Goal: Task Accomplishment & Management: Use online tool/utility

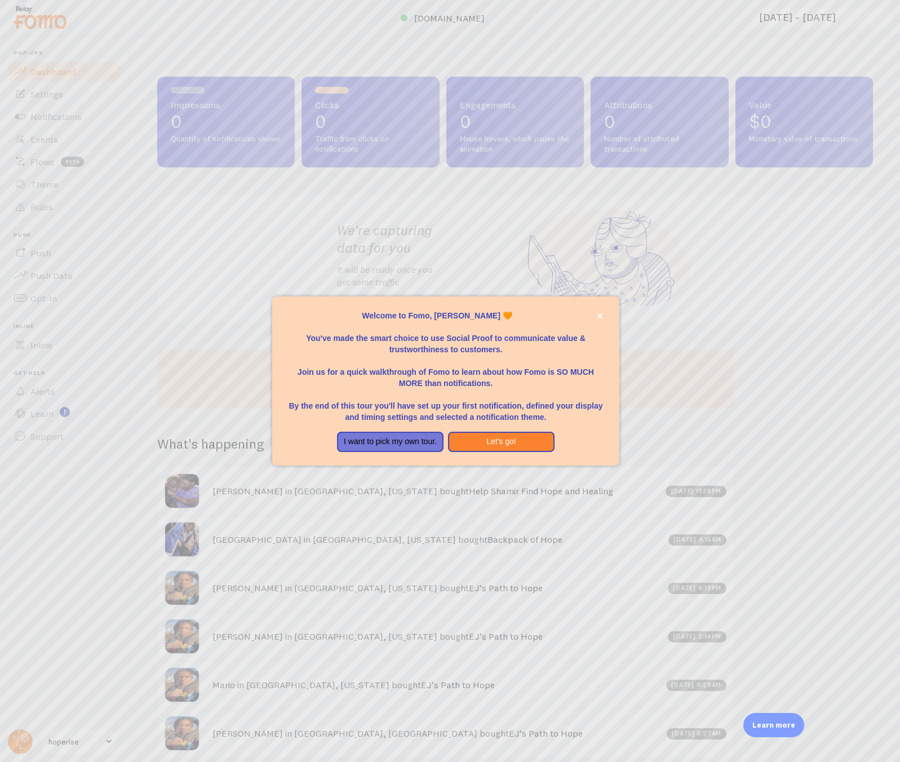
click at [568, 429] on div "Welcome to Fomo, Martin Blanc 🧡You&amp;#39;ve made the smart choice to use Soci…" at bounding box center [446, 427] width 348 height 9
click at [481, 444] on button "Let's go!" at bounding box center [501, 442] width 107 height 20
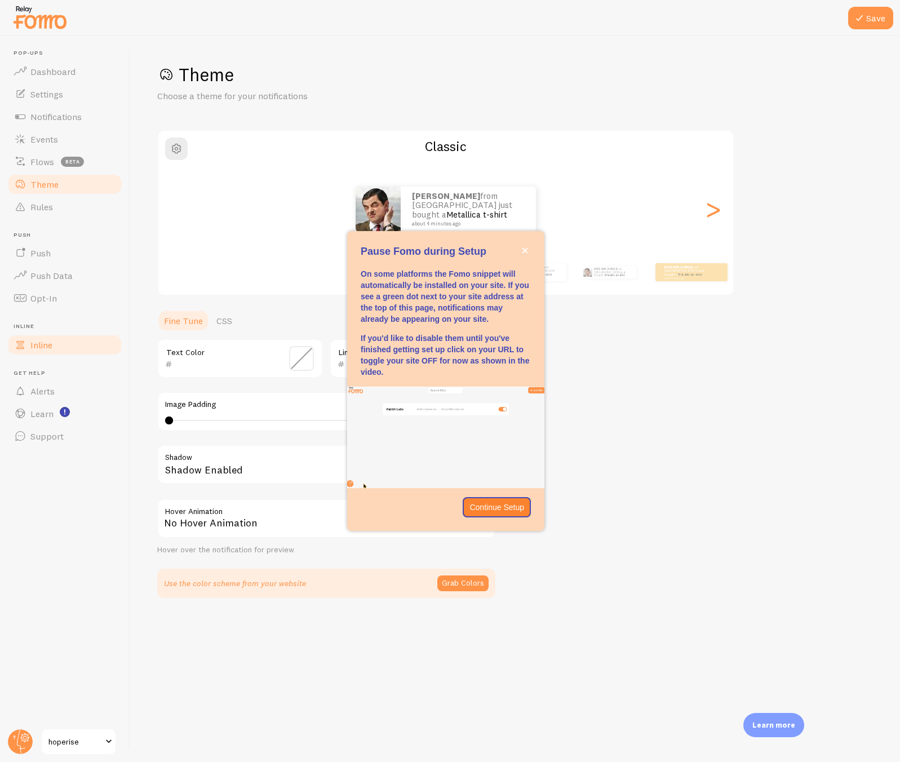
click at [74, 345] on link "Inline" at bounding box center [65, 345] width 116 height 23
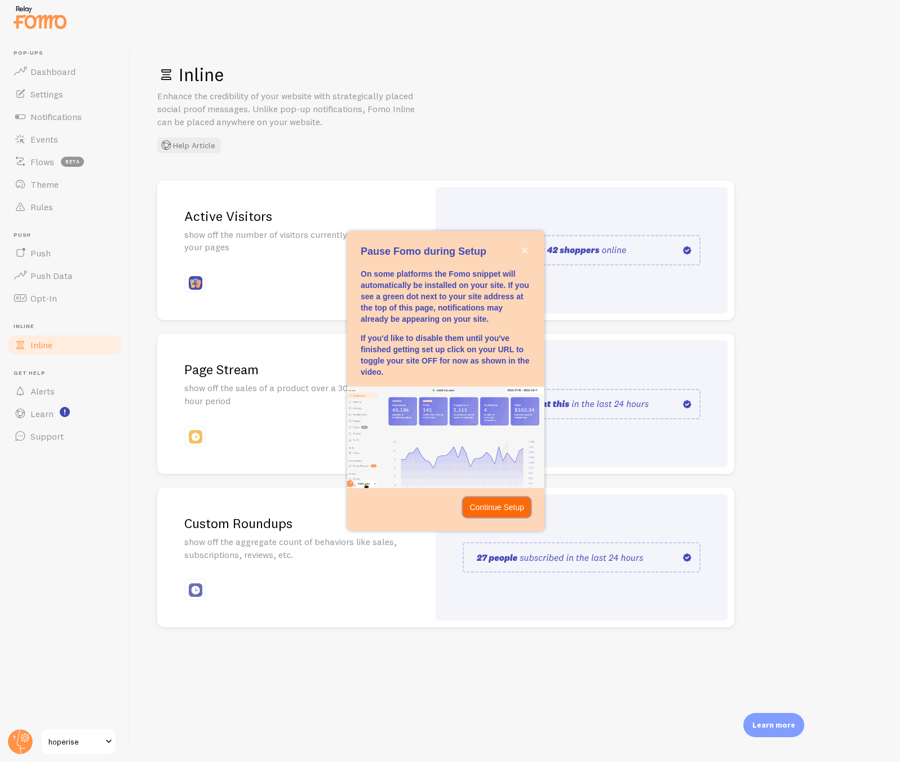
click at [495, 512] on p "Continue Setup" at bounding box center [496, 507] width 55 height 11
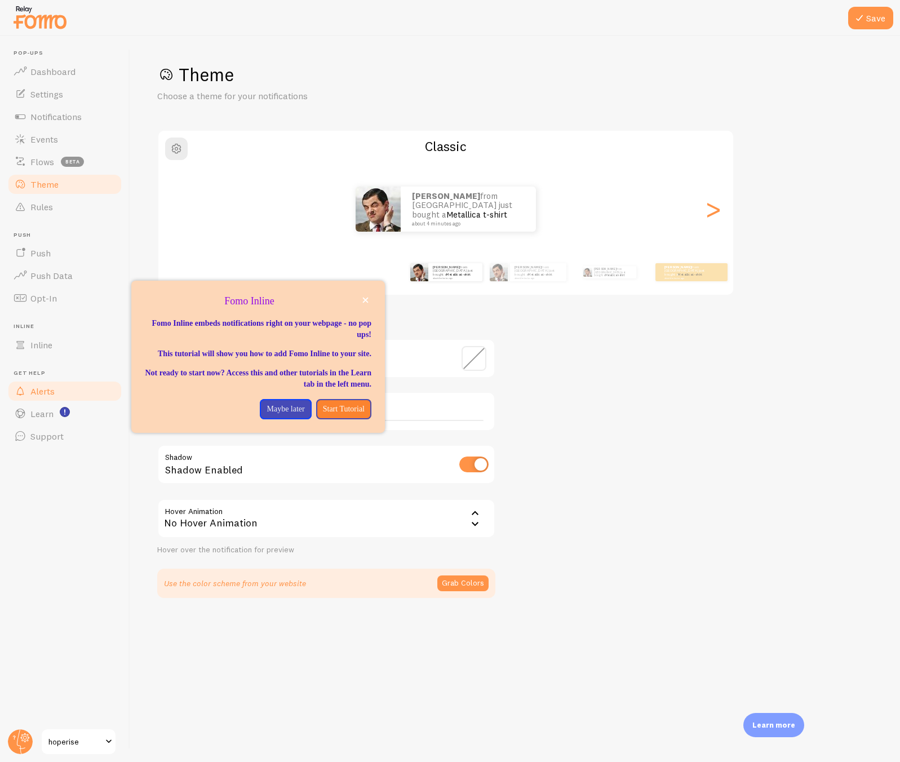
click at [66, 388] on link "Alerts" at bounding box center [65, 391] width 116 height 23
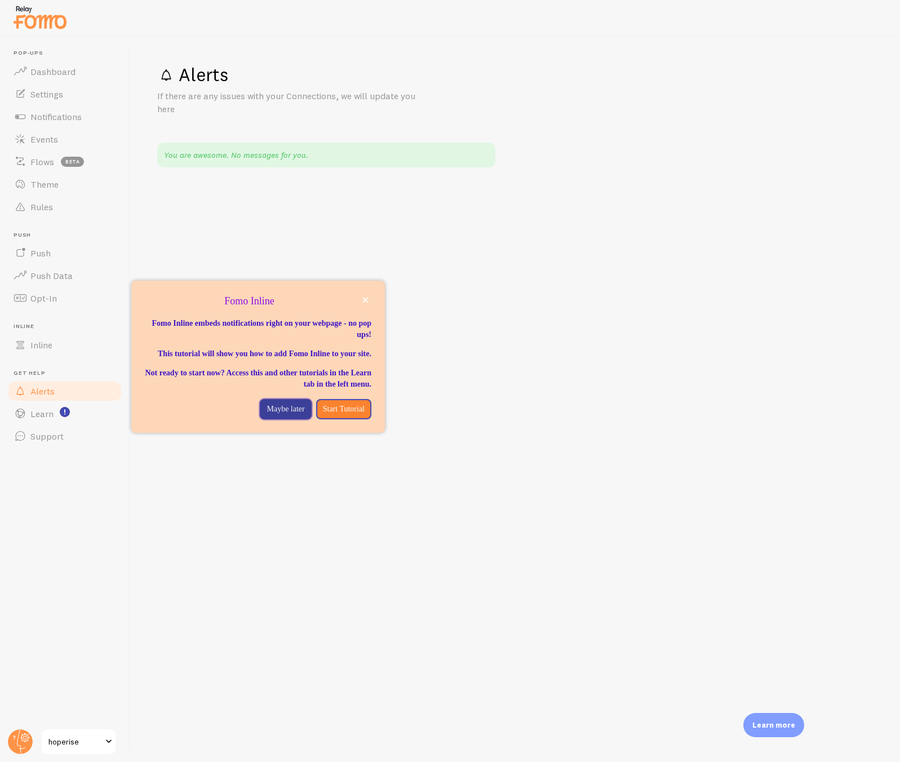
click at [268, 415] on p "Maybe later" at bounding box center [286, 409] width 38 height 11
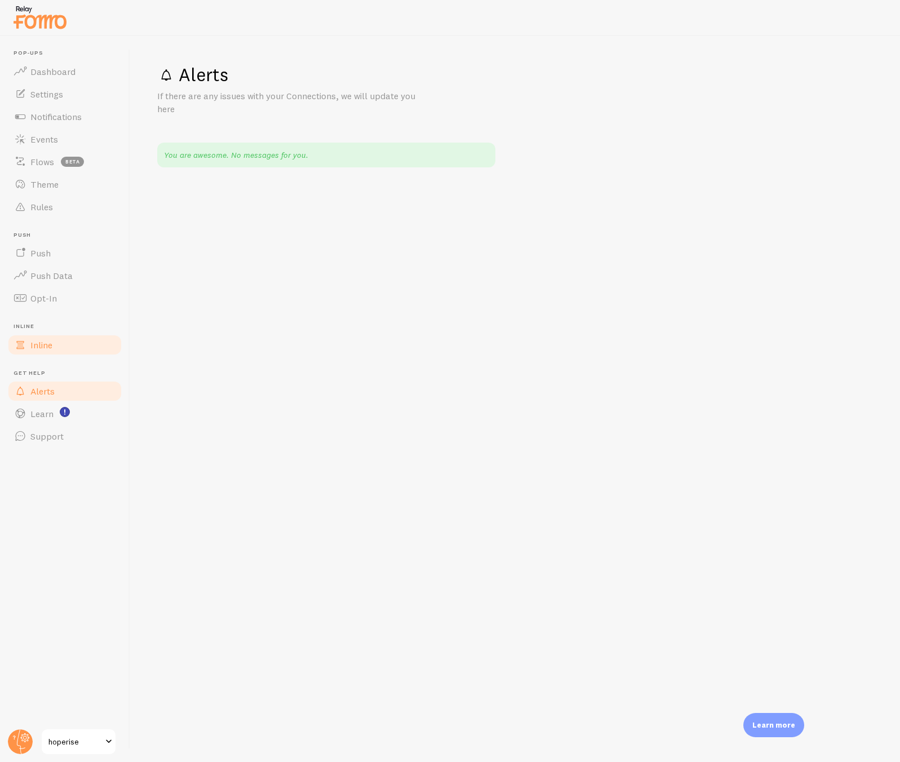
click at [39, 344] on span "Inline" at bounding box center [41, 344] width 22 height 11
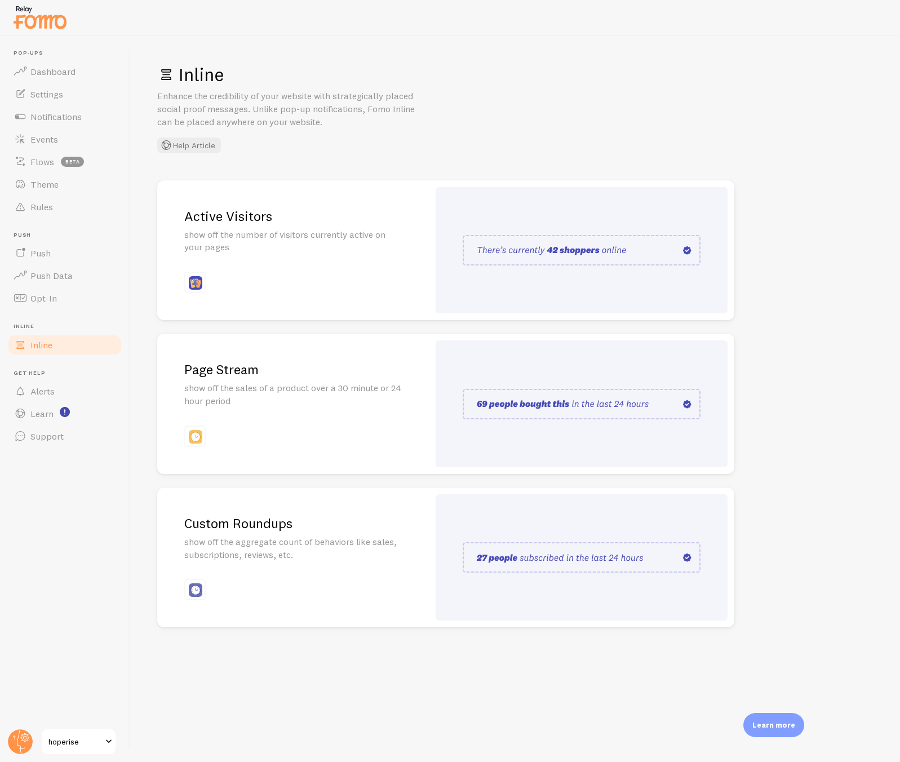
click at [419, 553] on div "Custom Roundups show off the aggregate count of behaviors like sales, subscript…" at bounding box center [293, 558] width 272 height 140
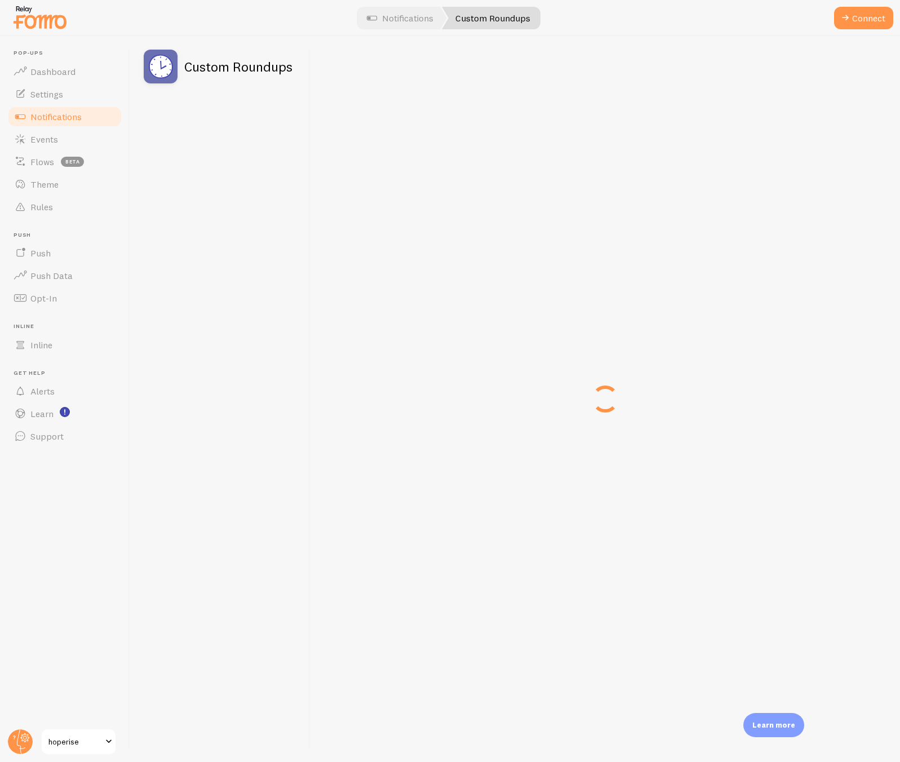
click at [511, 560] on div at bounding box center [606, 399] width 590 height 726
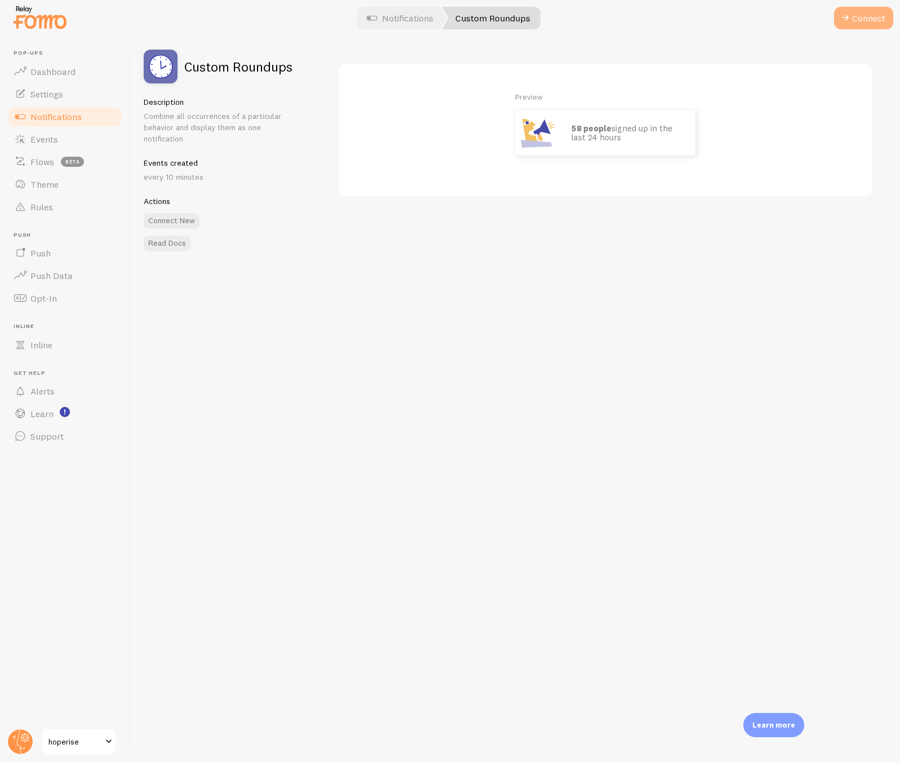
click at [875, 18] on button "Connect" at bounding box center [863, 18] width 59 height 23
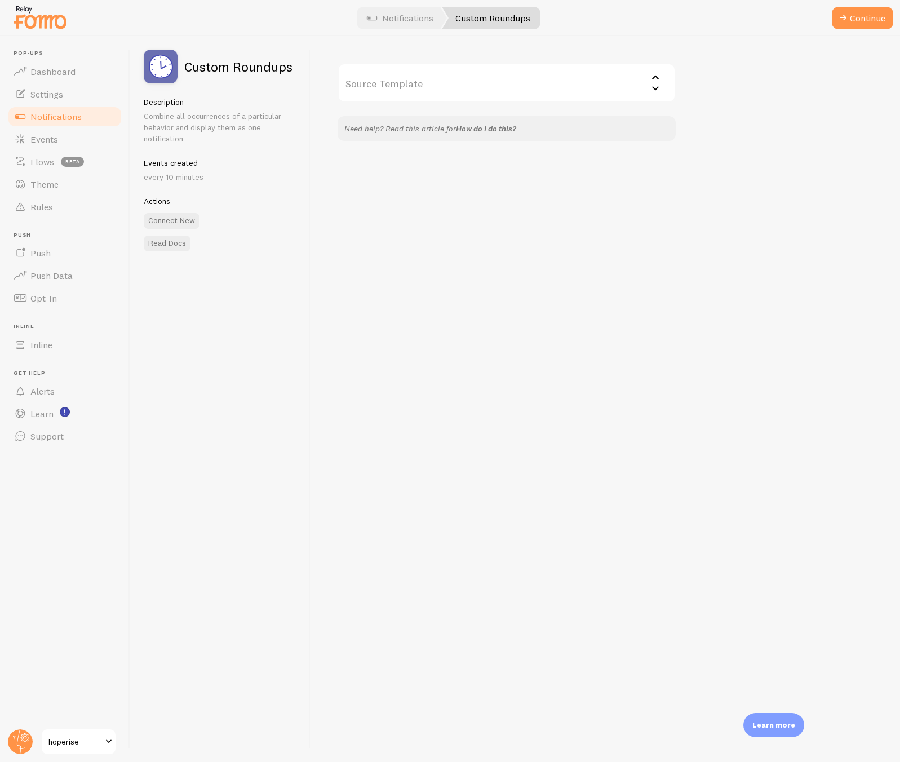
click at [468, 87] on input "Source Template" at bounding box center [507, 82] width 338 height 39
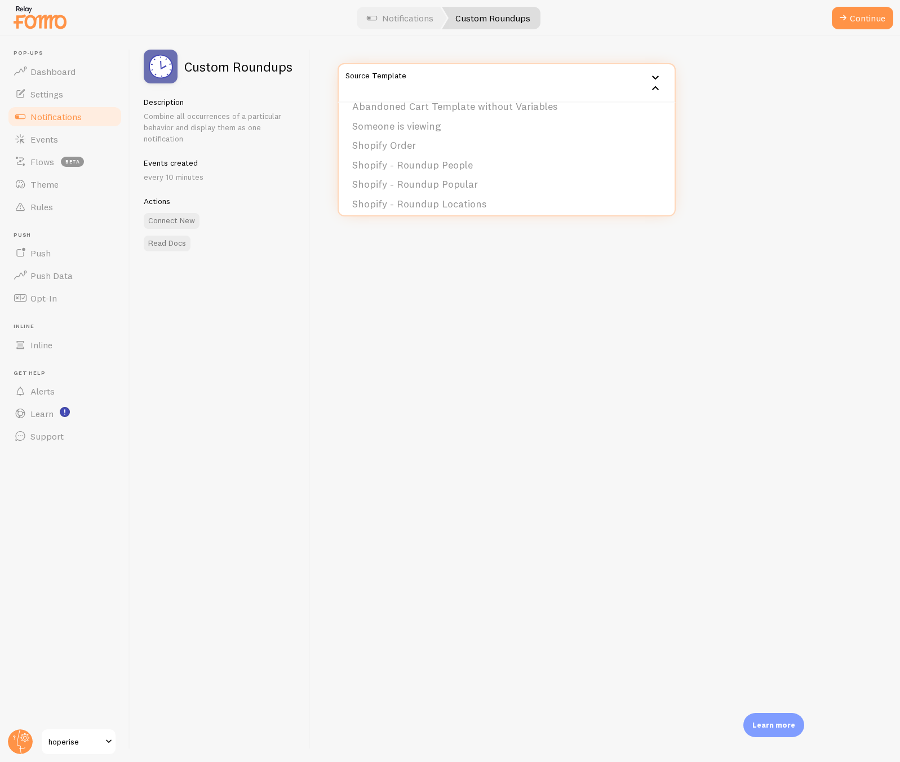
scroll to position [56, 0]
click at [468, 144] on li "Shopify Order" at bounding box center [507, 141] width 336 height 20
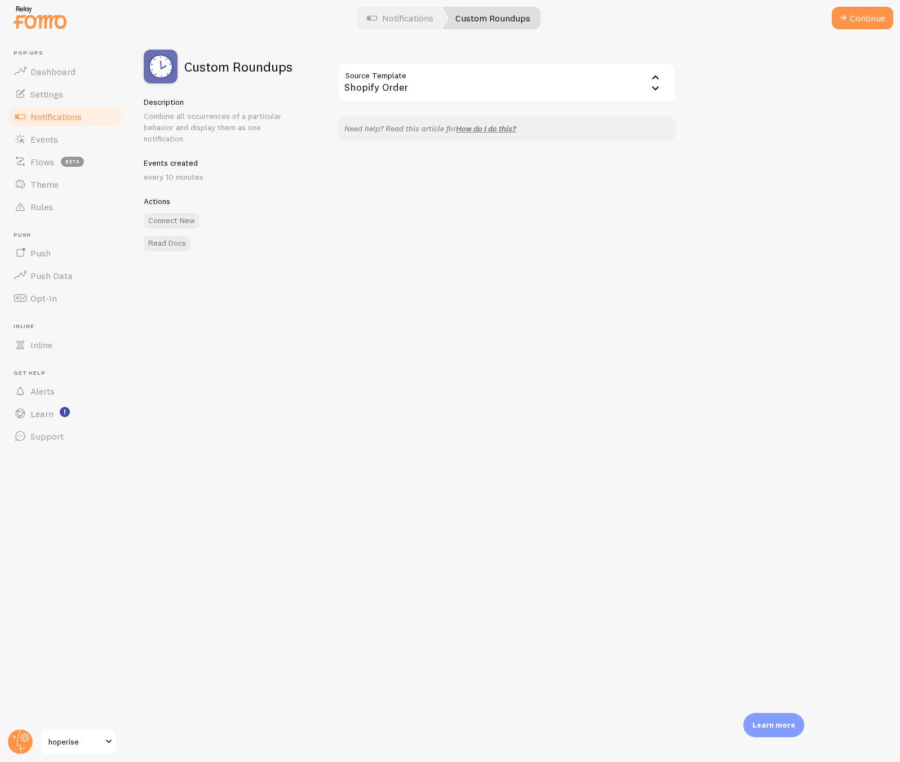
click at [351, 302] on div "Source Template Shopify Order Shopify Inventory Abandoned Cart Template with Va…" at bounding box center [606, 399] width 590 height 726
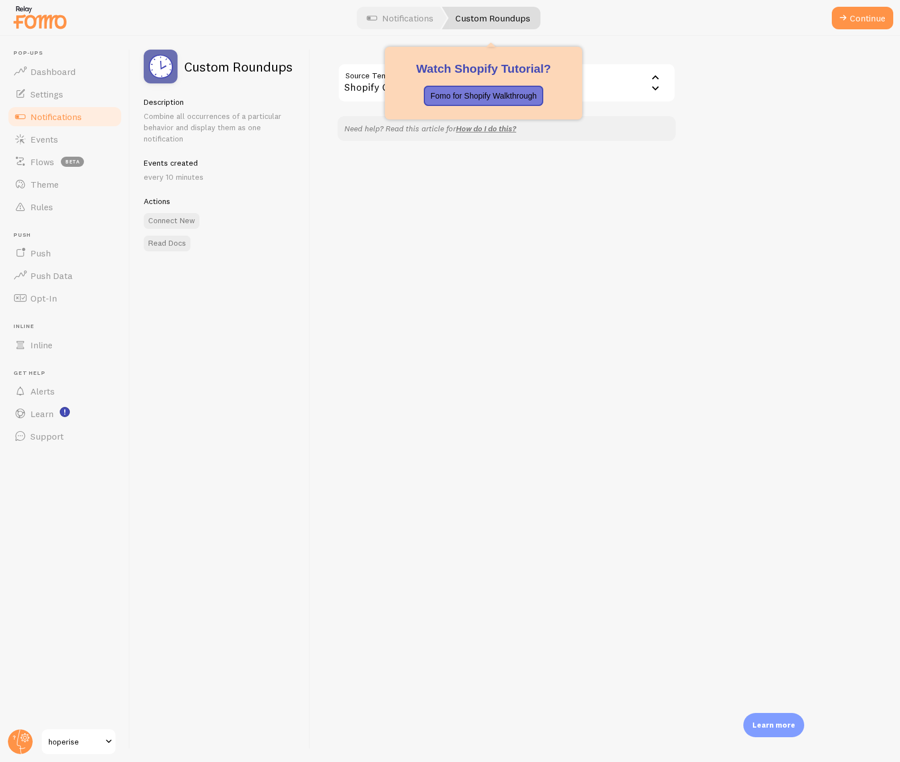
click at [485, 19] on link "Custom Roundups" at bounding box center [491, 18] width 99 height 23
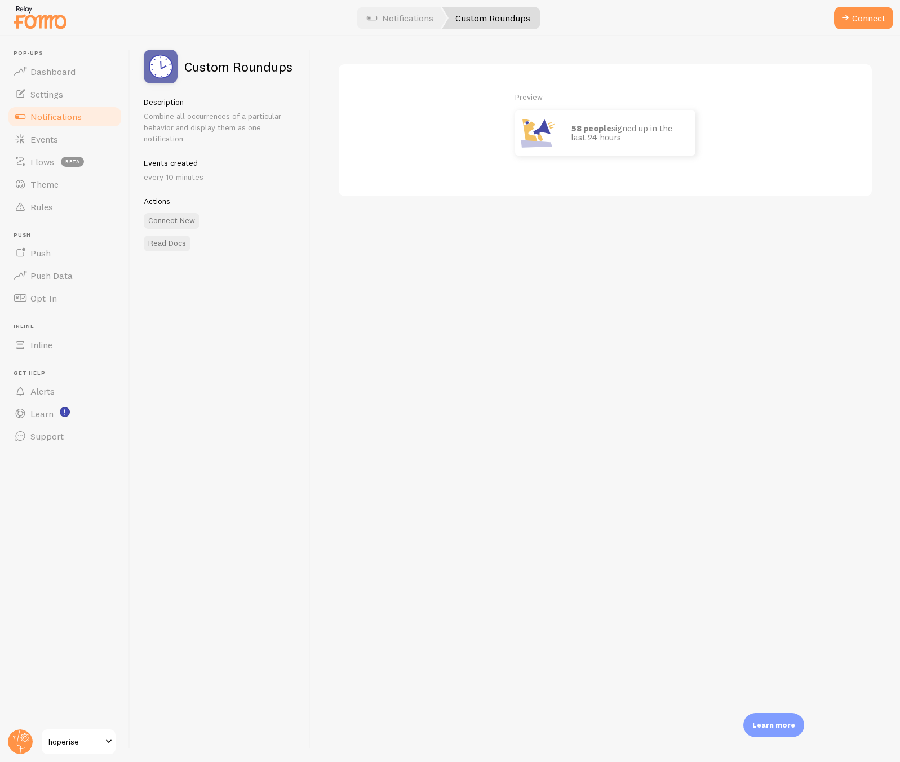
click at [517, 237] on div "Preview 58 people signed up in the last 24 hours" at bounding box center [606, 399] width 590 height 726
click at [45, 138] on span "Events" at bounding box center [44, 139] width 28 height 11
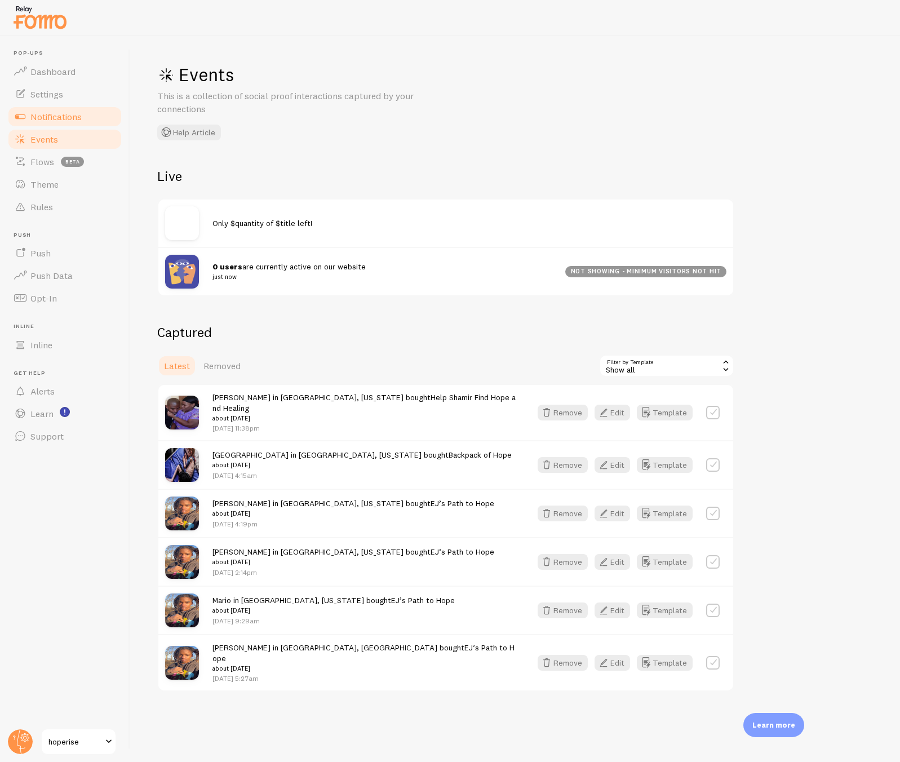
click at [80, 111] on span "Notifications" at bounding box center [55, 116] width 51 height 11
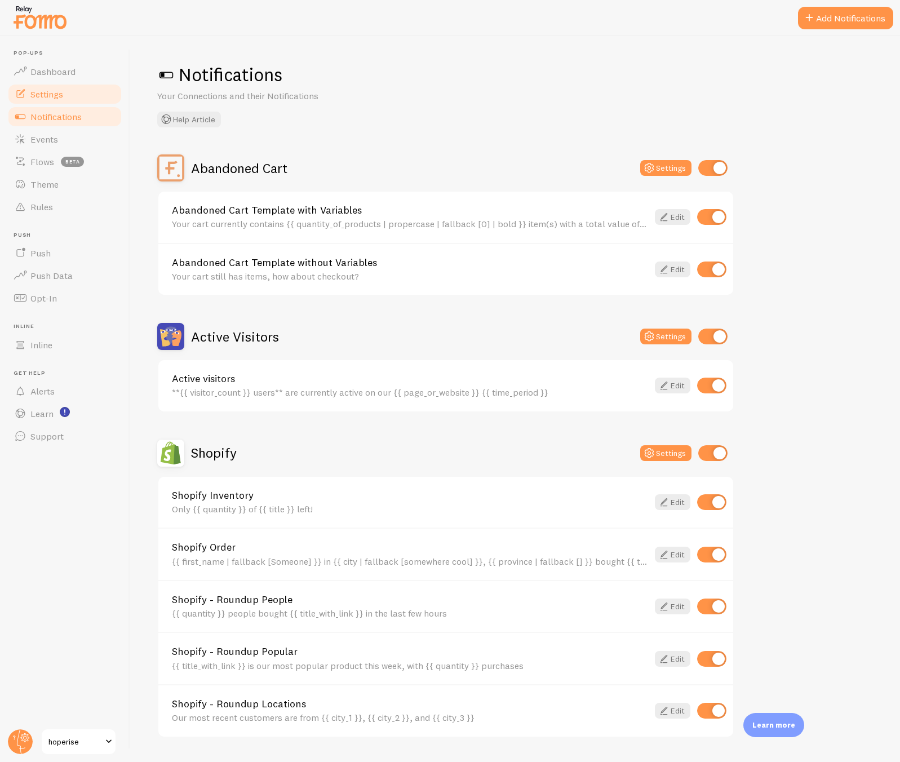
click at [61, 92] on span "Settings" at bounding box center [46, 93] width 33 height 11
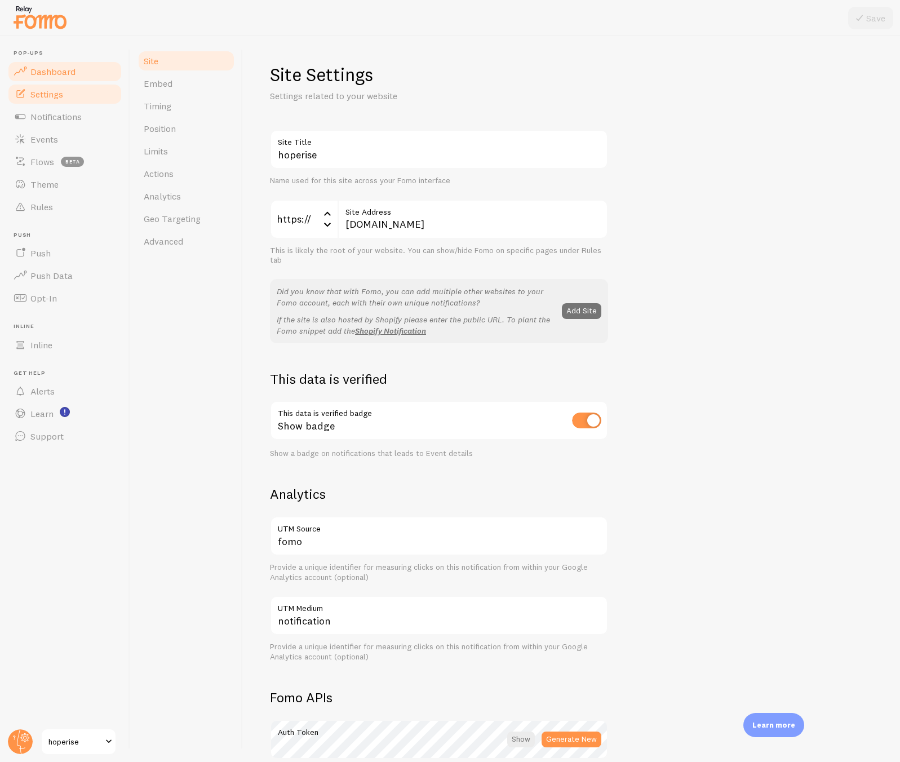
click at [61, 74] on span "Dashboard" at bounding box center [52, 71] width 45 height 11
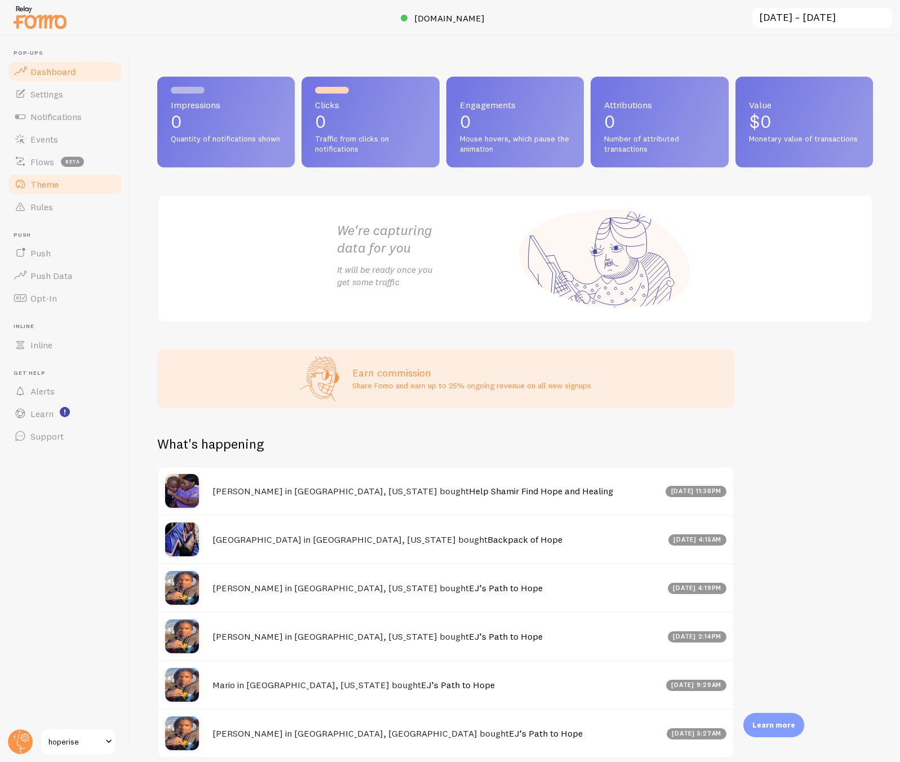
click at [64, 189] on link "Theme" at bounding box center [65, 184] width 116 height 23
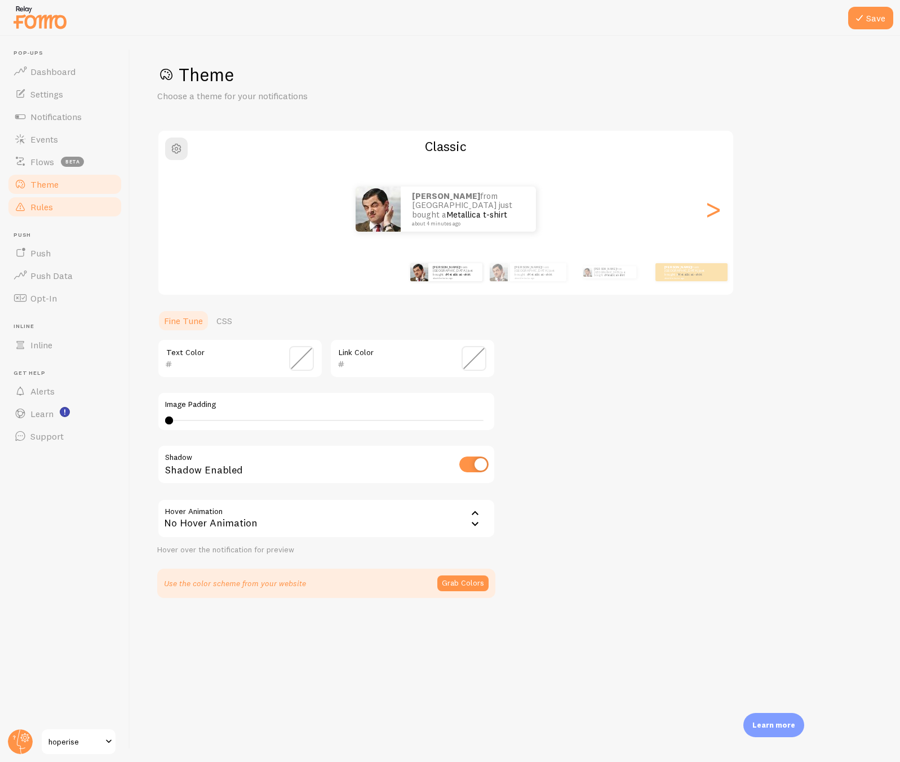
click at [62, 206] on link "Rules" at bounding box center [65, 207] width 116 height 23
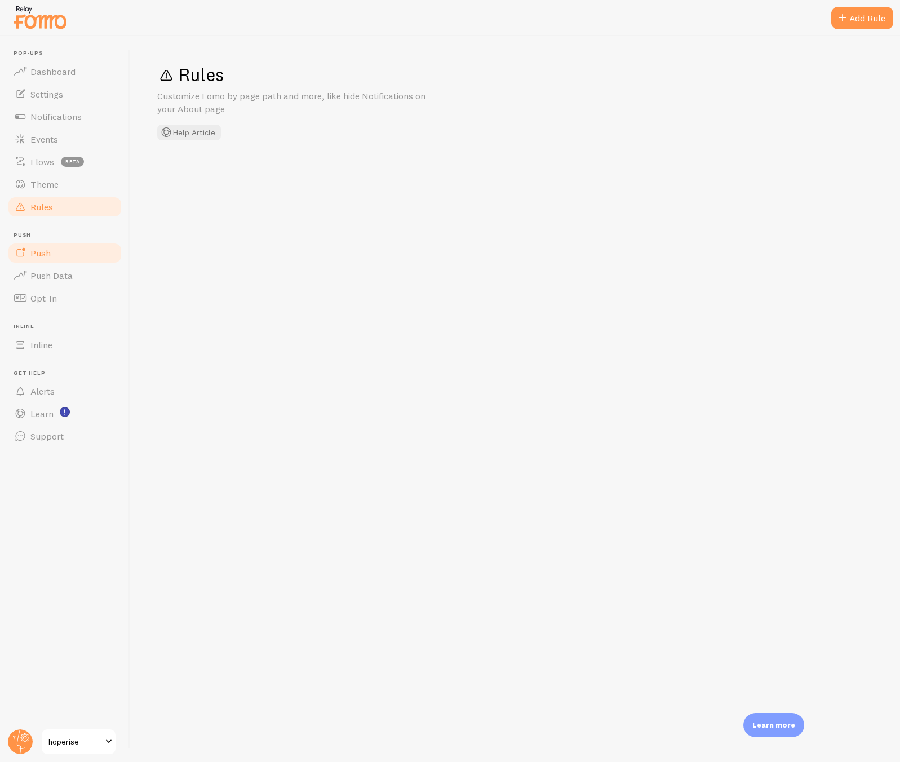
click at [58, 262] on link "Push" at bounding box center [65, 253] width 116 height 23
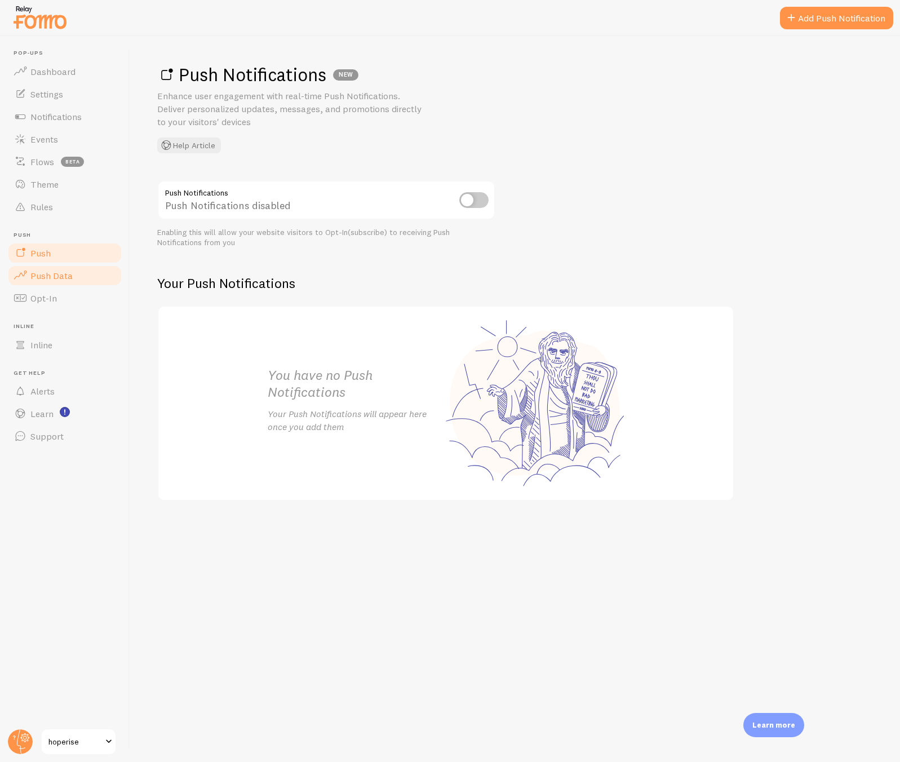
click at [67, 278] on span "Push Data" at bounding box center [51, 275] width 42 height 11
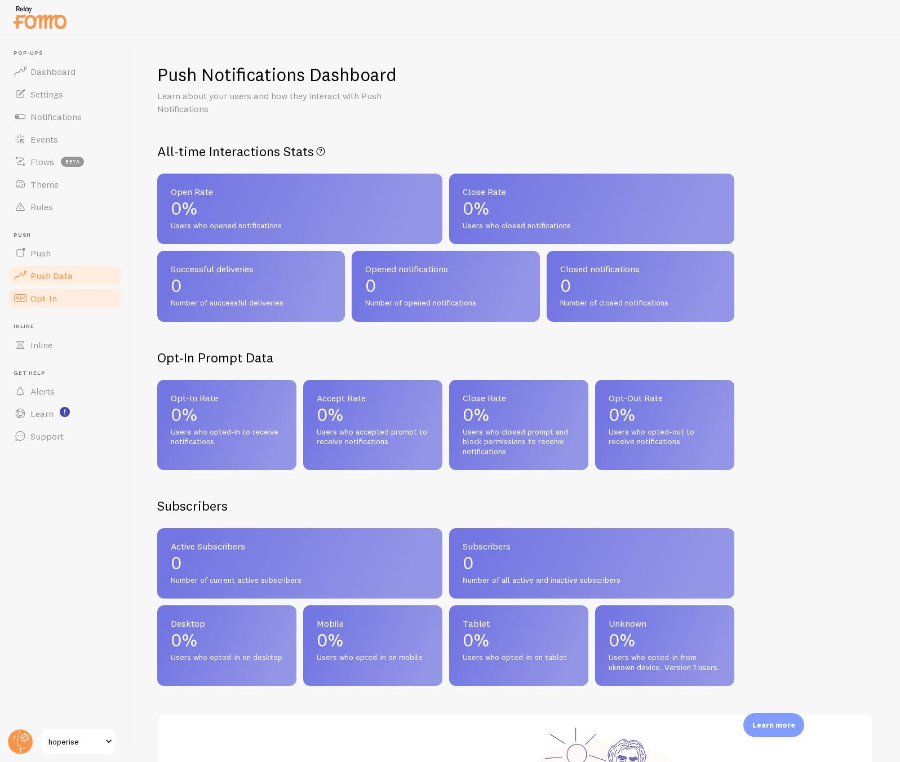
click at [62, 294] on link "Opt-In" at bounding box center [65, 298] width 116 height 23
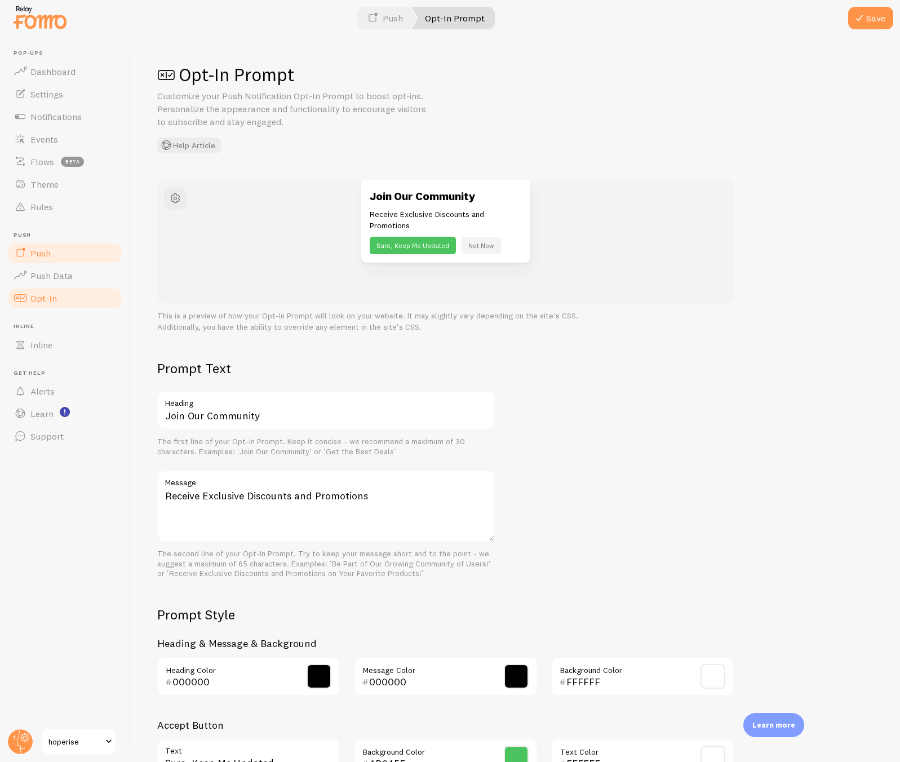
click at [54, 249] on link "Push" at bounding box center [65, 253] width 116 height 23
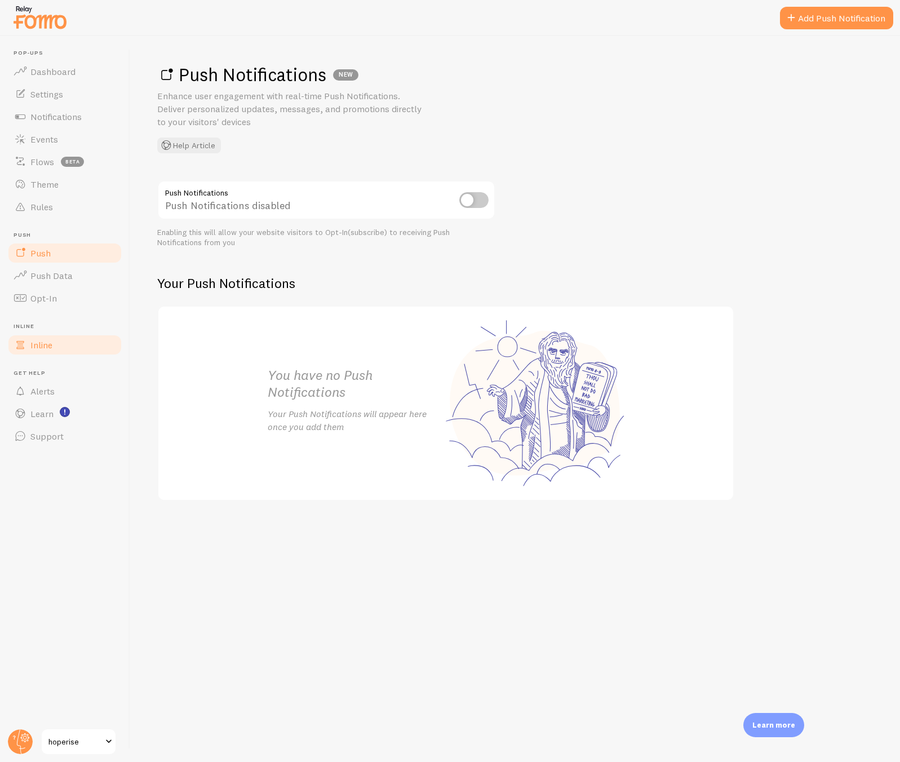
click at [59, 344] on link "Inline" at bounding box center [65, 345] width 116 height 23
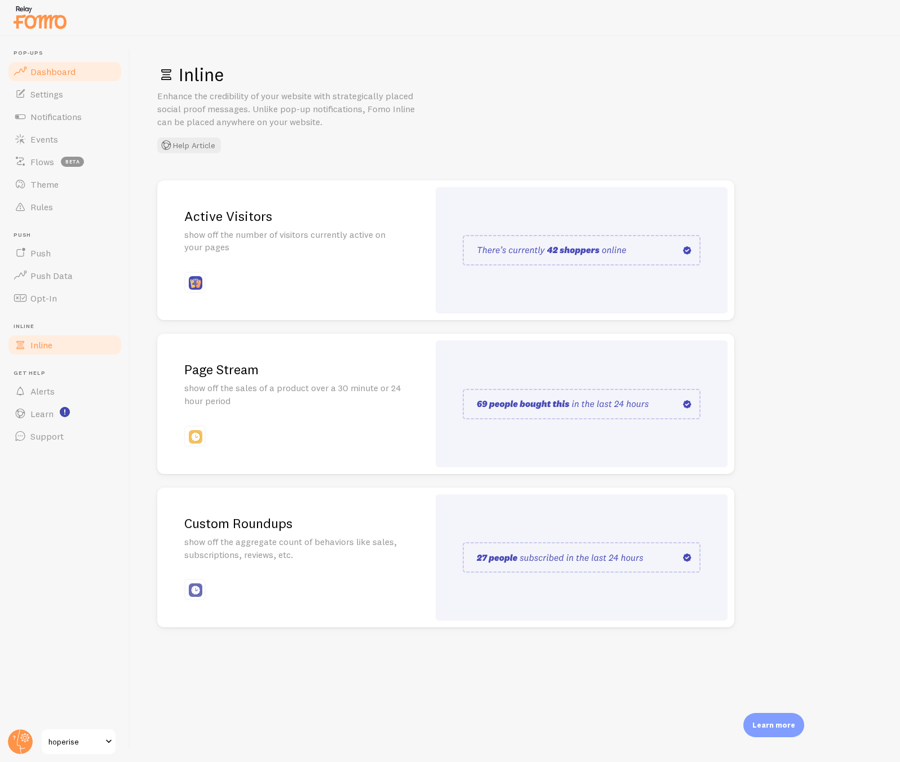
click at [37, 70] on span "Dashboard" at bounding box center [52, 71] width 45 height 11
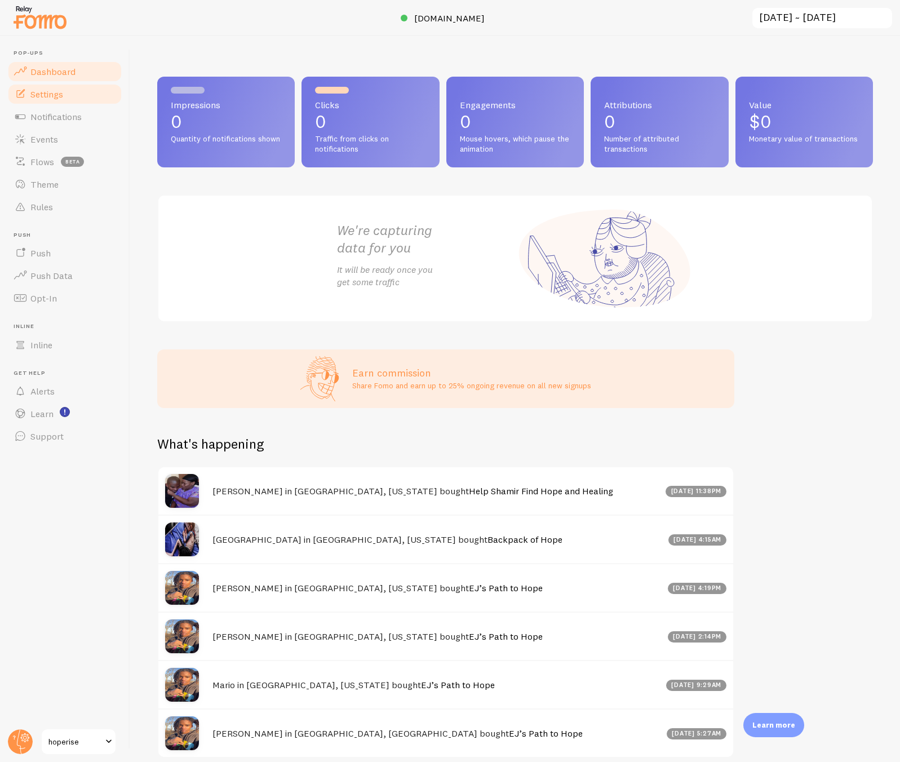
click at [50, 91] on span "Settings" at bounding box center [46, 93] width 33 height 11
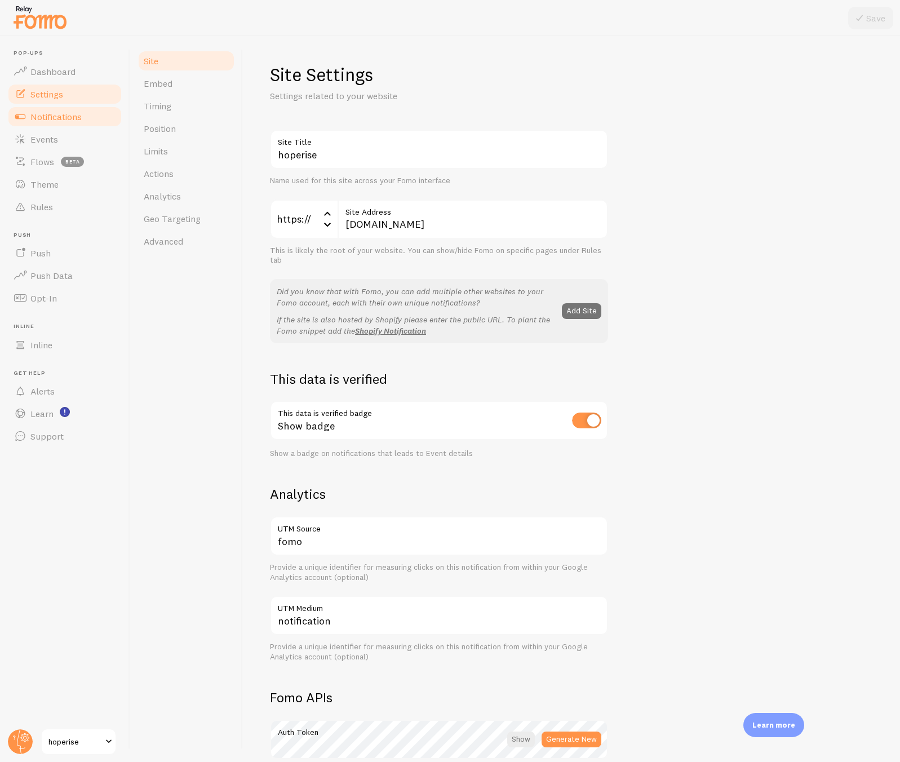
click at [66, 116] on span "Notifications" at bounding box center [55, 116] width 51 height 11
